Goal: Task Accomplishment & Management: Use online tool/utility

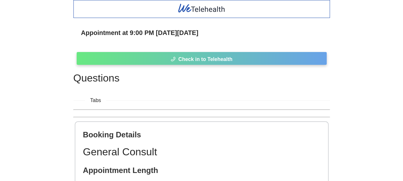
click at [207, 61] on span "Check in to Telehealth" at bounding box center [205, 59] width 54 height 8
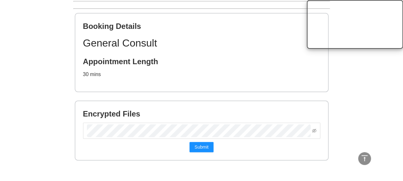
scroll to position [326, 0]
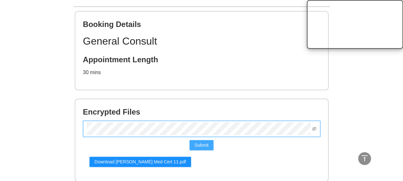
click at [199, 144] on span "Submit" at bounding box center [202, 144] width 14 height 7
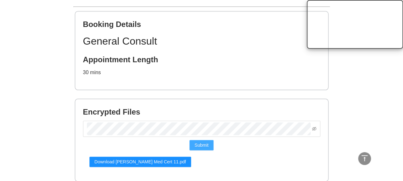
scroll to position [350, 0]
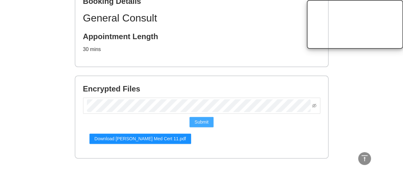
click at [200, 121] on span "Submit" at bounding box center [202, 121] width 14 height 7
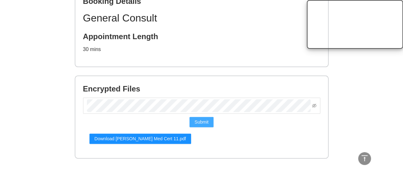
click at [201, 120] on span "Submit" at bounding box center [202, 121] width 14 height 7
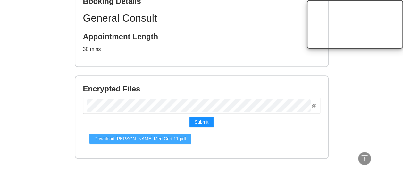
click at [145, 138] on span "Download [PERSON_NAME] Med Cert 11.pdf" at bounding box center [141, 138] width 92 height 7
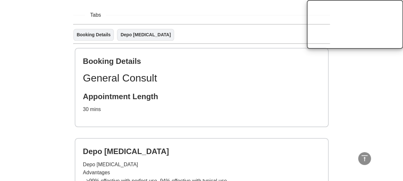
scroll to position [302, 0]
click at [130, 36] on link "Depo [MEDICAL_DATA]" at bounding box center [146, 34] width 50 height 7
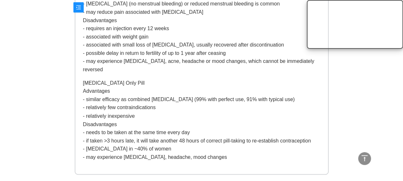
scroll to position [493, 0]
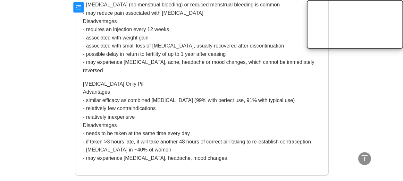
drag, startPoint x: 224, startPoint y: 157, endPoint x: 78, endPoint y: 124, distance: 149.7
click at [78, 124] on div "Depo [MEDICAL_DATA] Depo [MEDICAL_DATA] Advantages - >99% effective with perfec…" at bounding box center [201, 60] width 253 height 228
click at [222, 97] on p "[MEDICAL_DATA] Only Pill Advantages - similar efficacy as combined [MEDICAL_DAT…" at bounding box center [201, 121] width 237 height 82
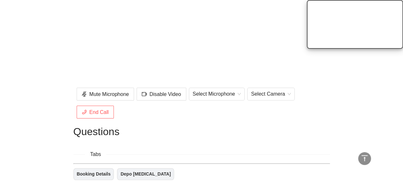
scroll to position [163, 0]
click at [101, 111] on span "End Call" at bounding box center [98, 112] width 19 height 8
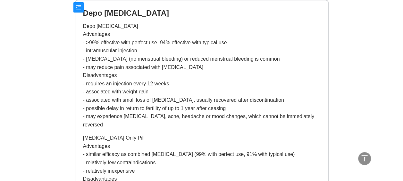
scroll to position [230, 0]
